Goal: Information Seeking & Learning: Learn about a topic

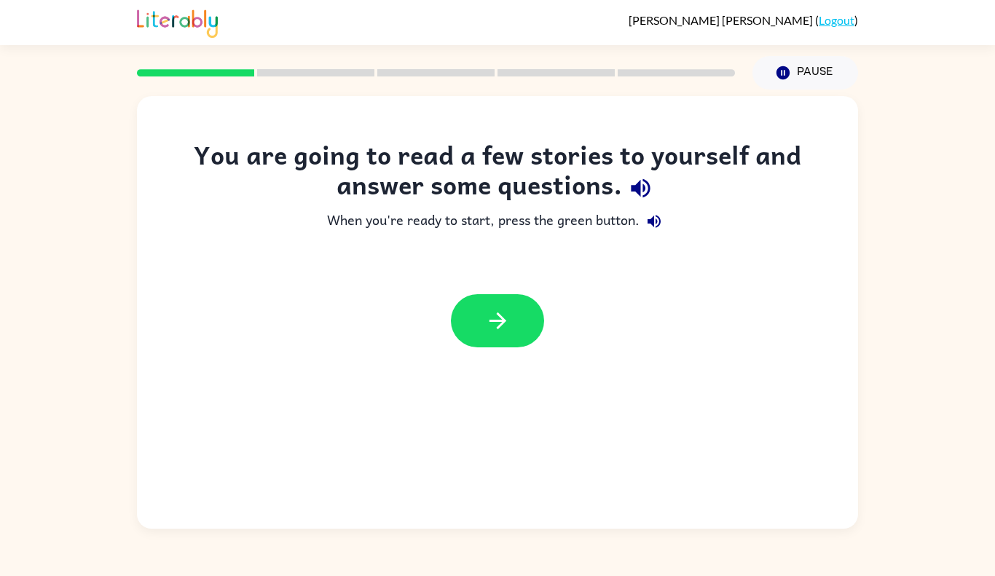
click at [477, 354] on div at bounding box center [497, 321] width 721 height 82
click at [490, 322] on icon "button" at bounding box center [497, 321] width 17 height 17
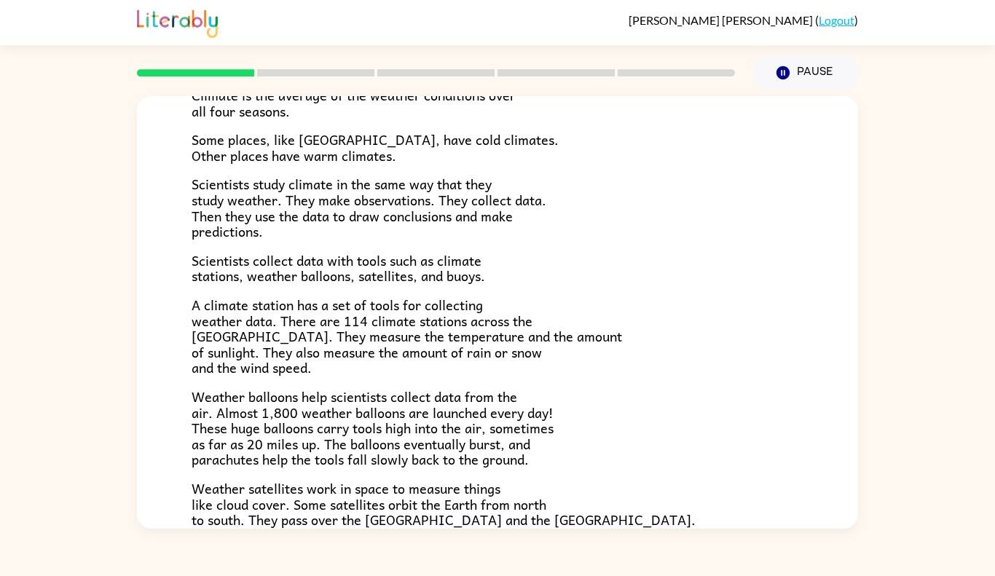
scroll to position [122, 0]
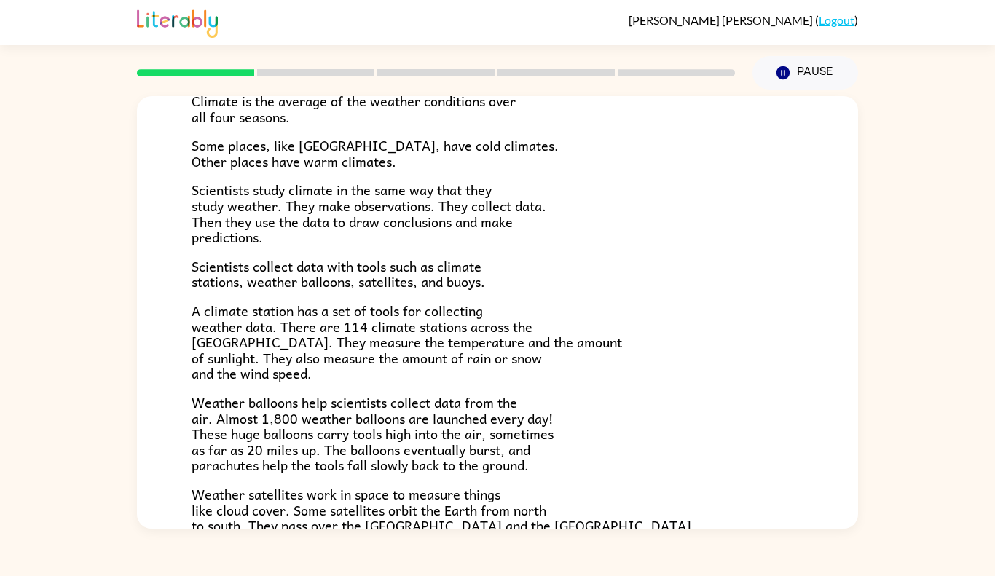
click at [252, 507] on span "Weather satellites work in space to measure things like cloud cover. Some satel…" at bounding box center [444, 518] width 504 height 68
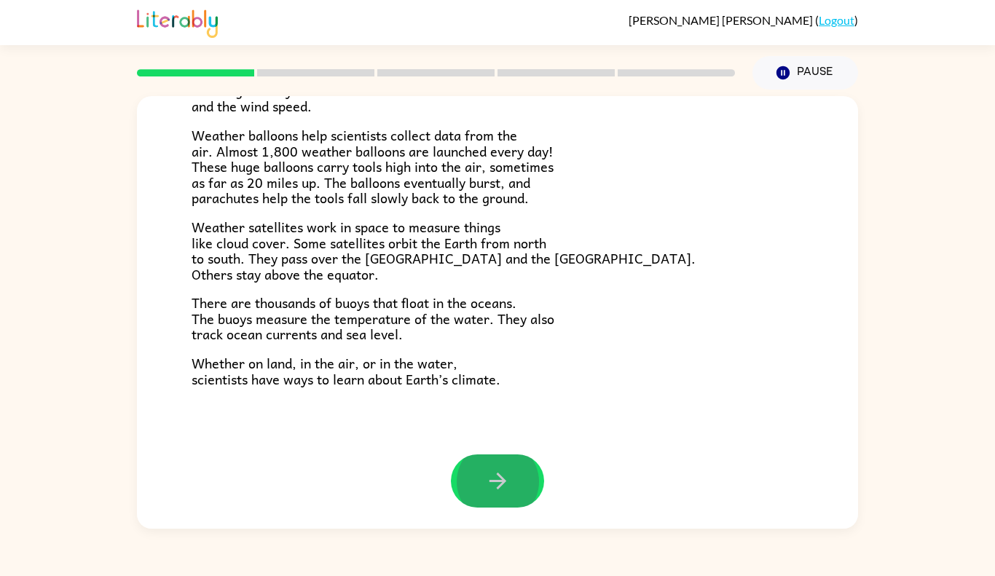
scroll to position [388, 0]
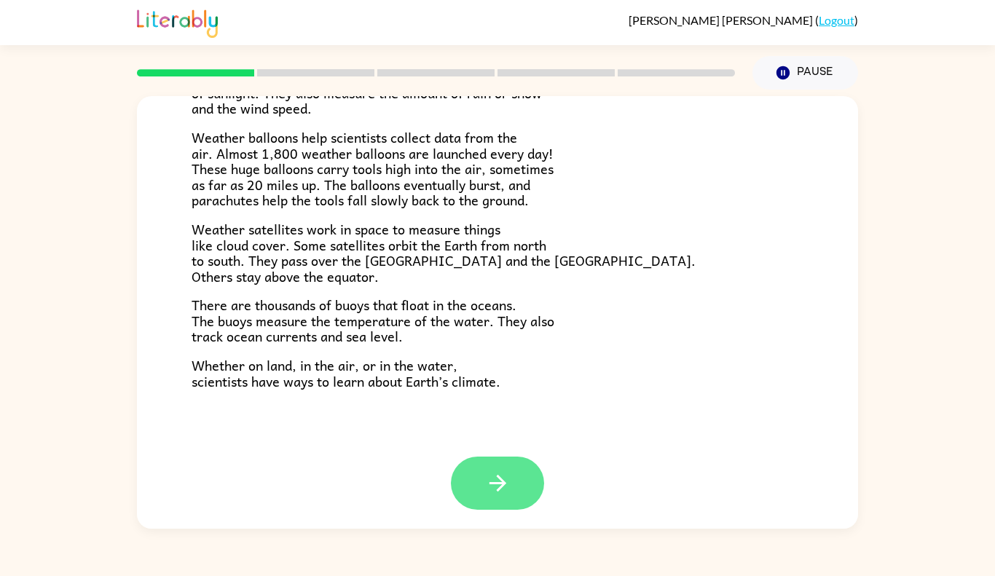
click at [469, 476] on button "button" at bounding box center [497, 483] width 93 height 53
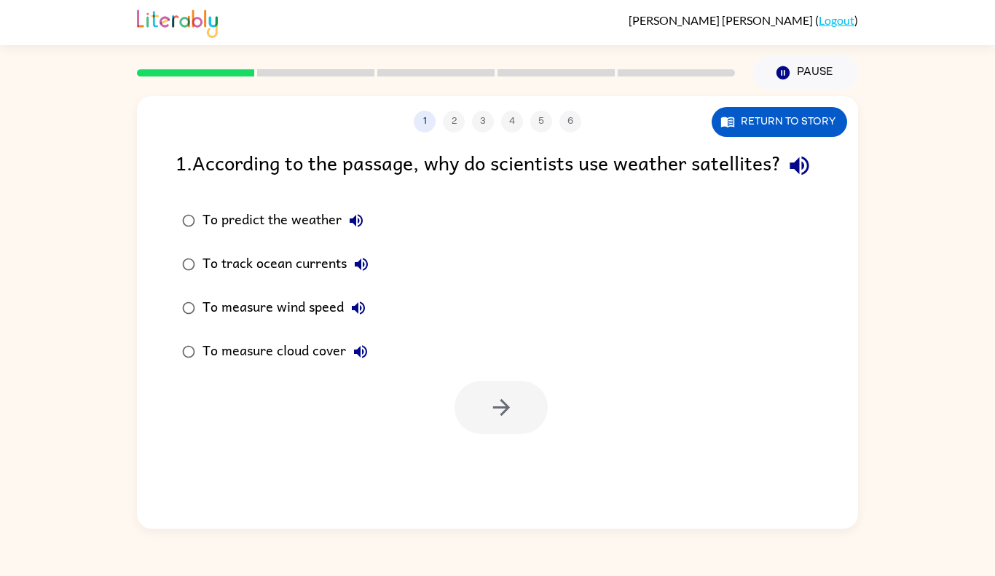
scroll to position [0, 0]
click at [512, 470] on div "1 2 3 4 5 6 Return to story 1 . According to the passage, why do scientists use…" at bounding box center [497, 312] width 721 height 433
click at [483, 434] on button "button" at bounding box center [501, 407] width 93 height 53
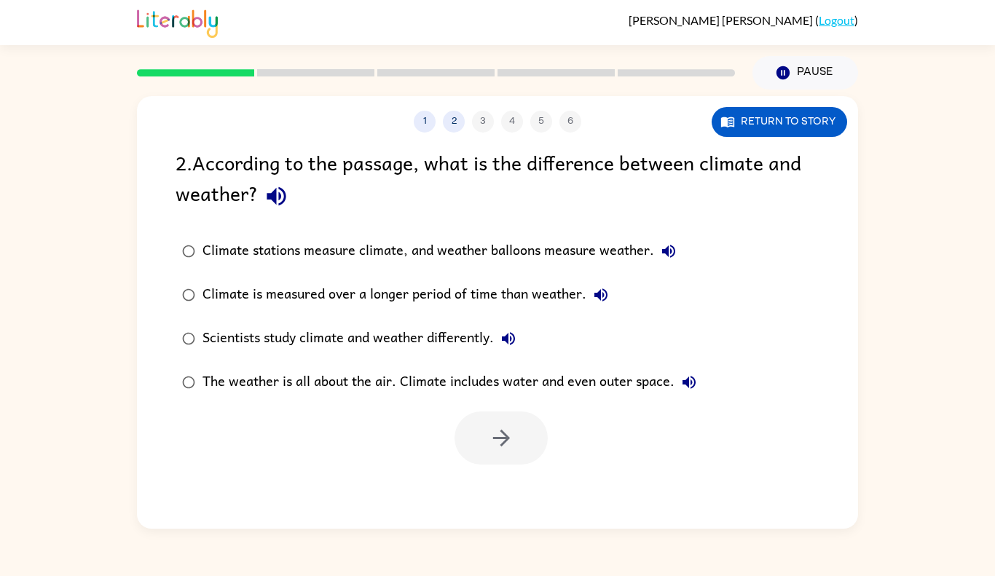
click at [977, 426] on div "1 2 3 4 5 6 Return to story 2 . According to the passage, what is the differenc…" at bounding box center [497, 309] width 995 height 439
click at [975, 431] on div "1 2 3 4 5 6 Return to story 2 . According to the passage, what is the differenc…" at bounding box center [497, 309] width 995 height 439
click at [495, 438] on icon "button" at bounding box center [501, 438] width 17 height 17
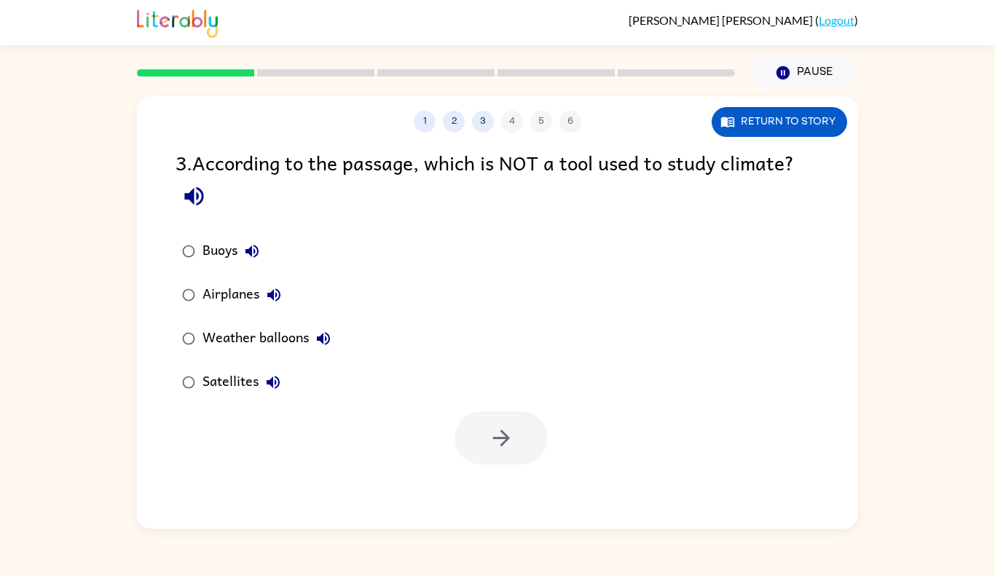
click at [203, 297] on div "Airplanes" at bounding box center [246, 295] width 86 height 29
click at [491, 455] on button "button" at bounding box center [501, 438] width 93 height 53
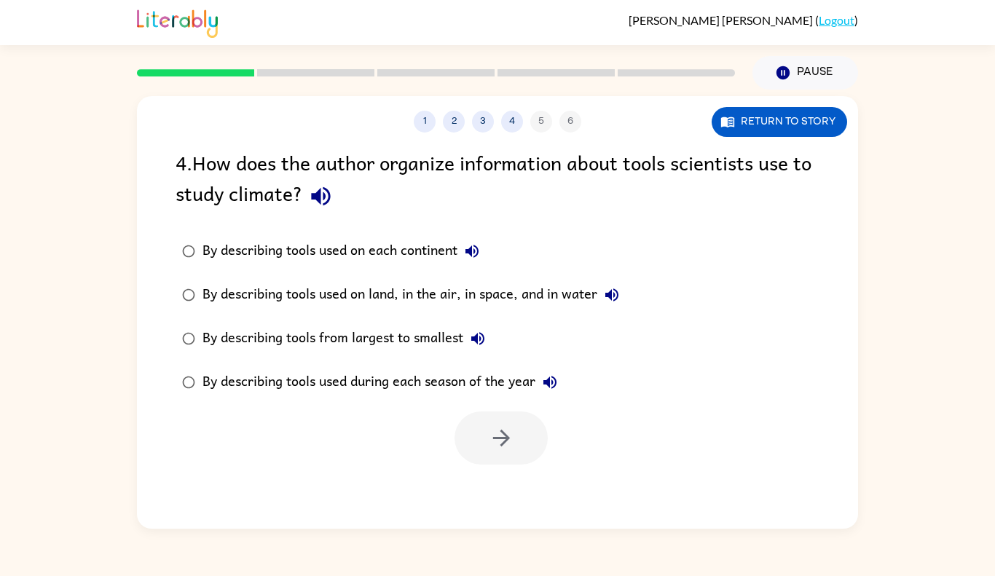
click at [205, 298] on div "By describing tools used on land, in the air, in space, and in water" at bounding box center [415, 295] width 424 height 29
click at [542, 464] on div at bounding box center [501, 438] width 93 height 53
click at [520, 456] on button "button" at bounding box center [501, 438] width 93 height 53
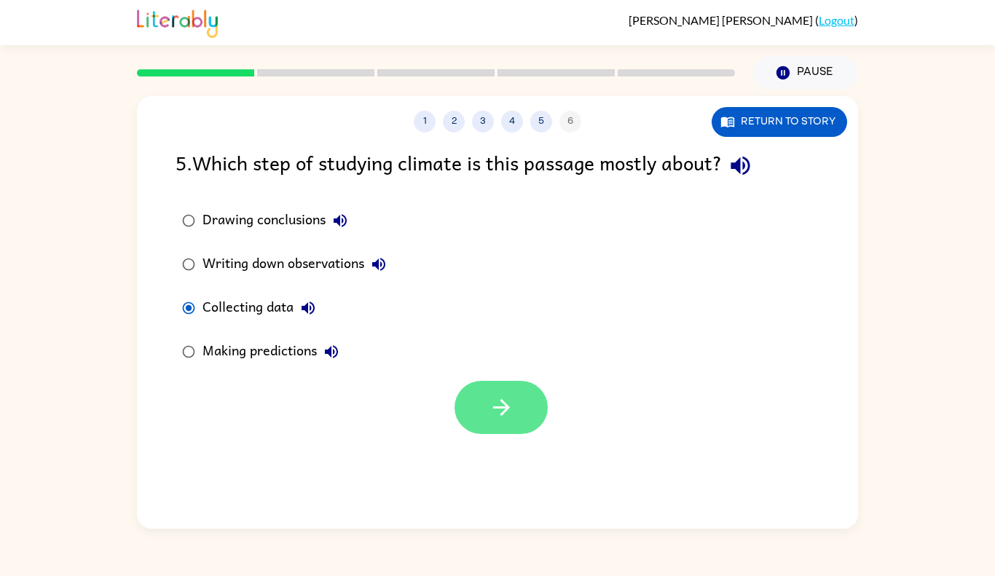
click at [493, 406] on icon "button" at bounding box center [502, 408] width 26 height 26
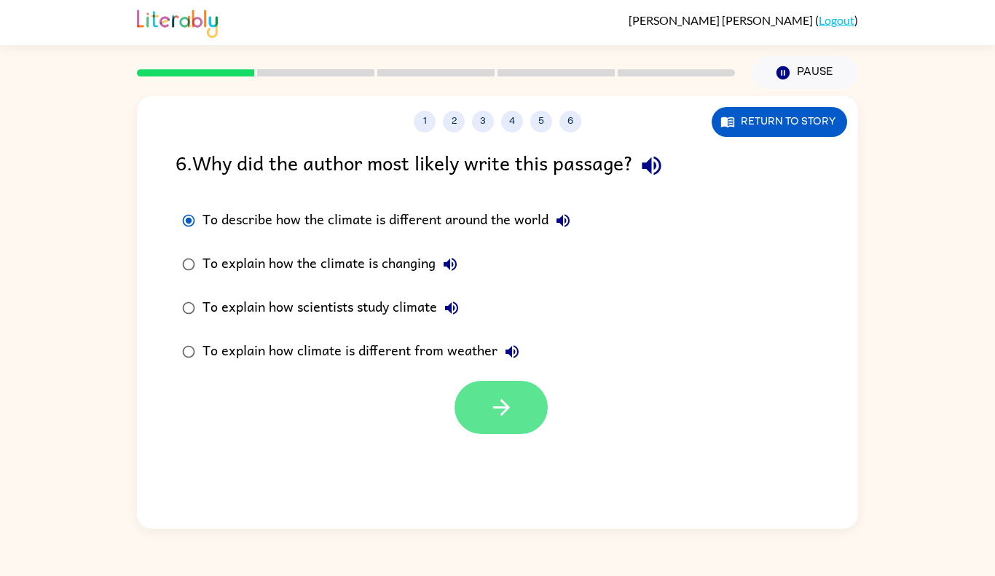
click at [523, 402] on button "button" at bounding box center [501, 407] width 93 height 53
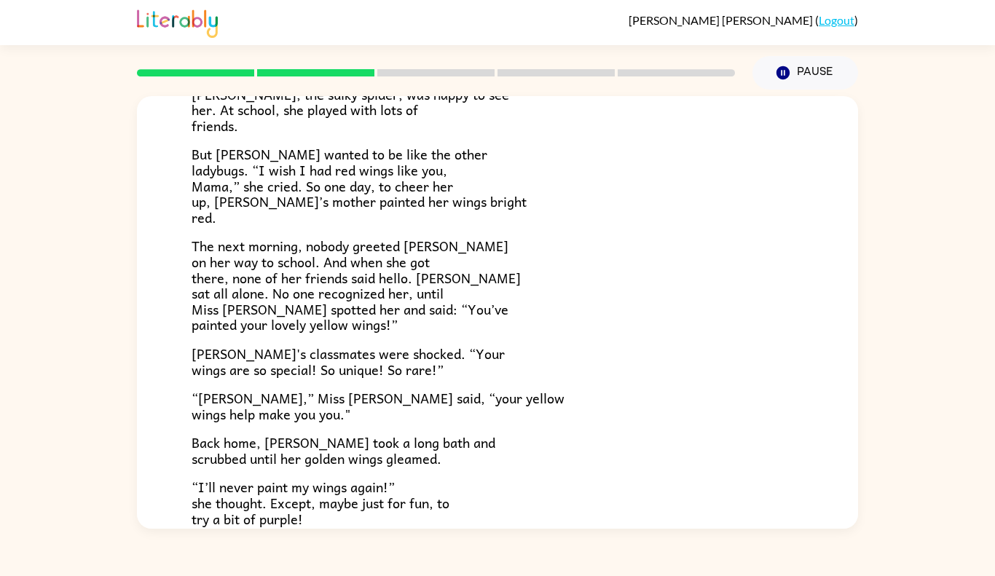
scroll to position [247, 0]
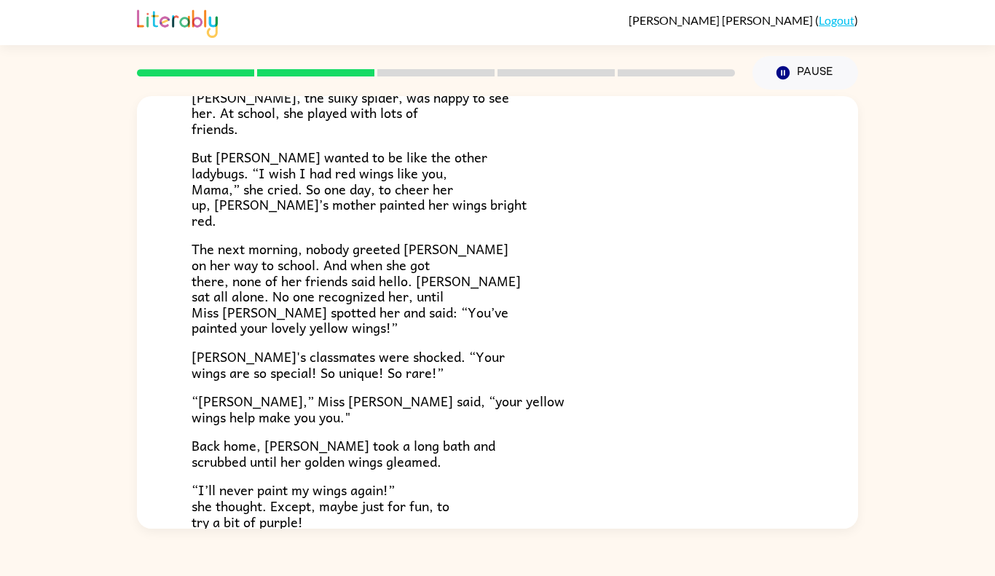
click at [290, 352] on span "[PERSON_NAME]'s classmates were shocked. “Your wings are so special! So unique!…" at bounding box center [348, 364] width 313 height 37
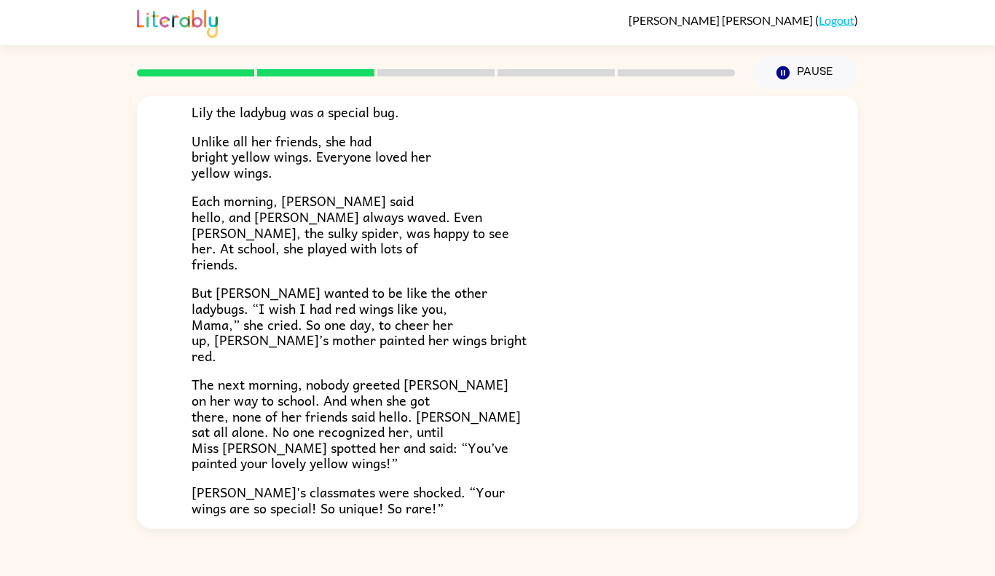
scroll to position [0, 0]
